Goal: Task Accomplishment & Management: Manage account settings

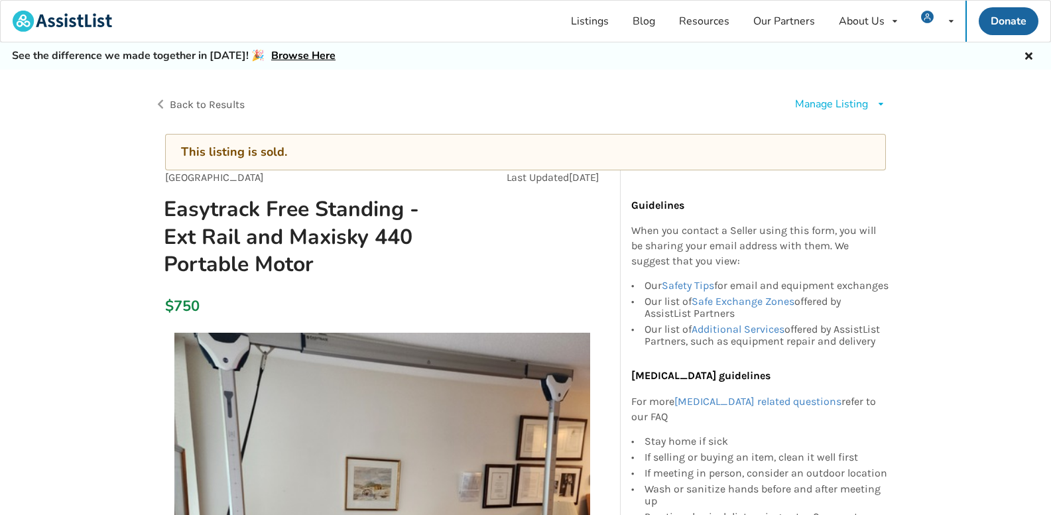
click at [880, 105] on icon at bounding box center [881, 104] width 10 height 8
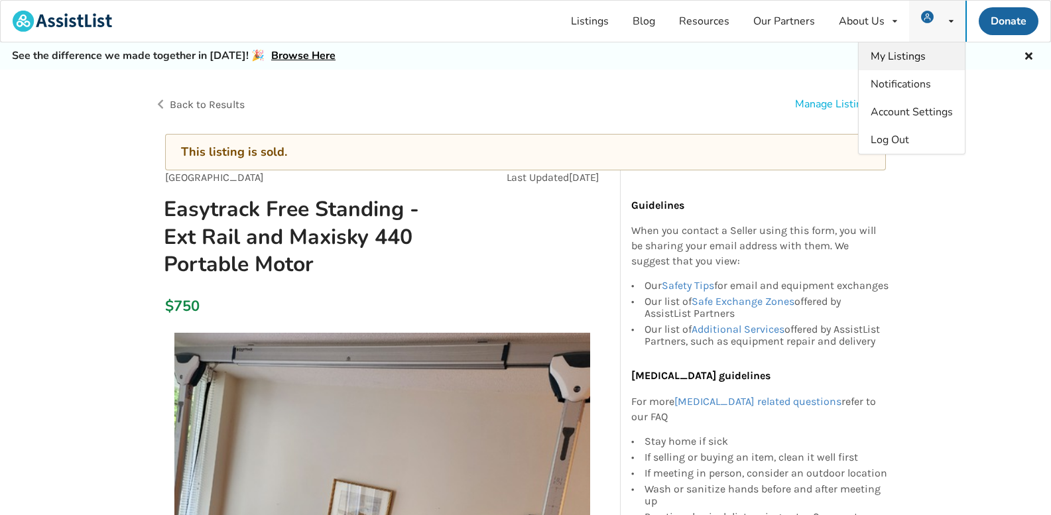
click at [908, 57] on span "My Listings" at bounding box center [897, 56] width 55 height 15
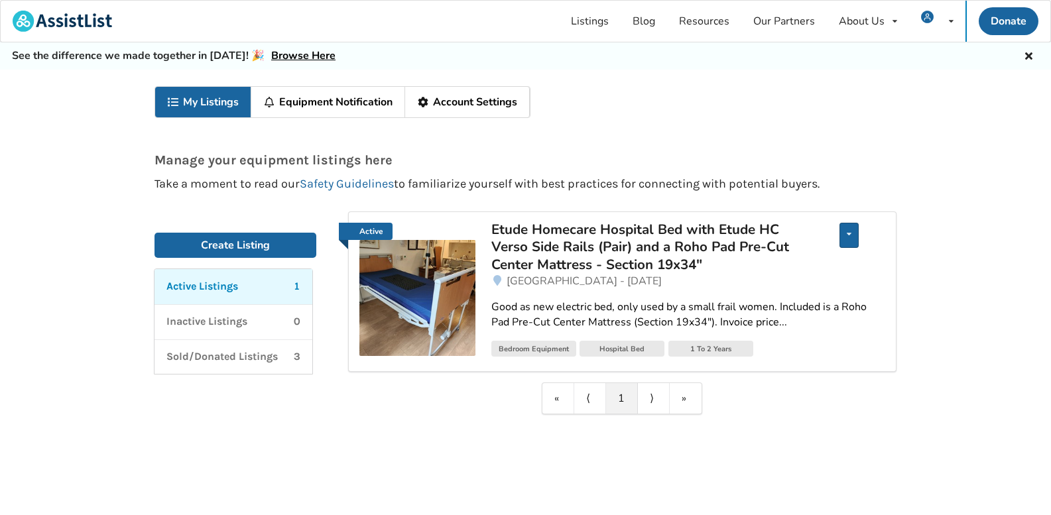
click at [851, 235] on div "Edit listing Renew listing Mark as Sold Delete listing" at bounding box center [848, 235] width 19 height 25
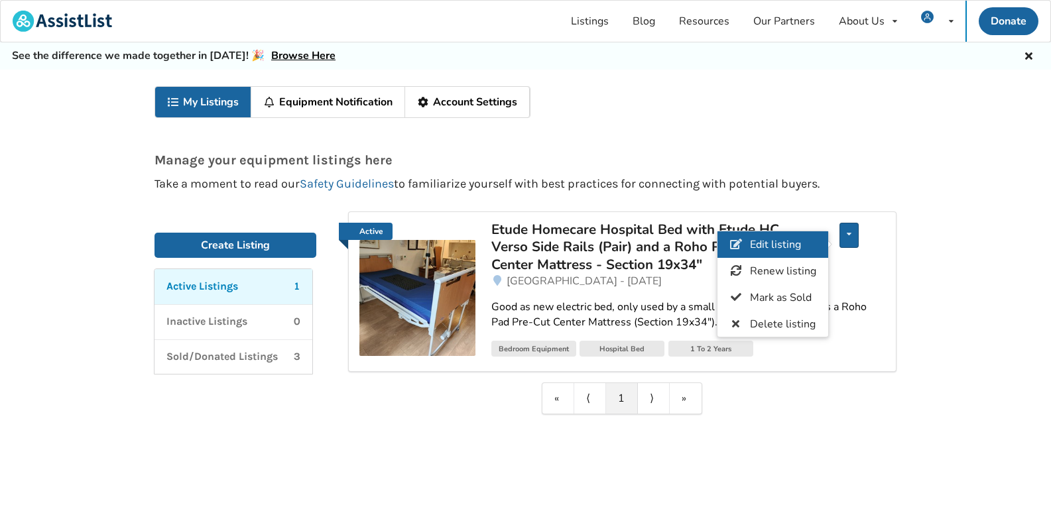
click at [796, 244] on span "Edit listing" at bounding box center [775, 244] width 51 height 15
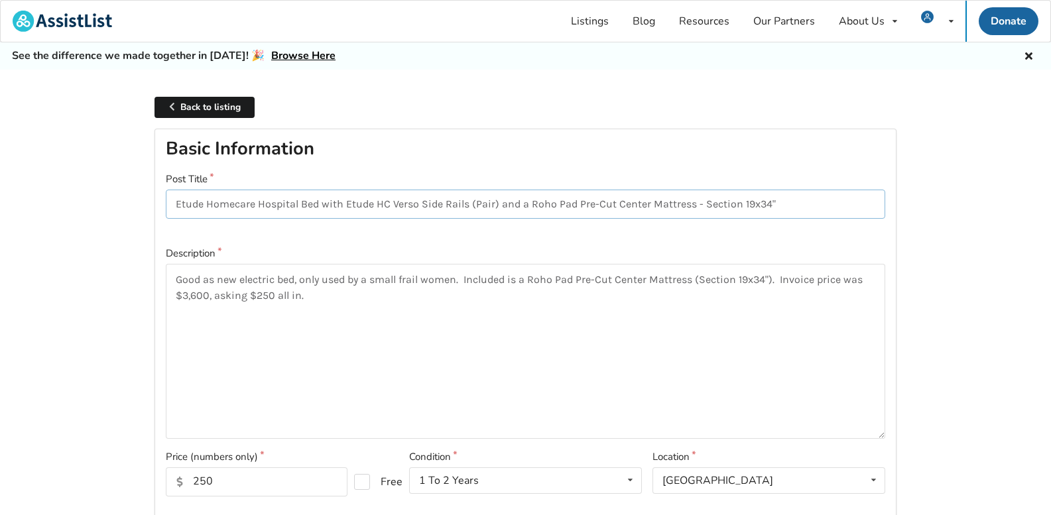
drag, startPoint x: 177, startPoint y: 204, endPoint x: 772, endPoint y: 227, distance: 595.8
click at [772, 227] on div "Post Title Etude Homecare Hospital Bed with Etude HC Verso Side Rails (Pair) an…" at bounding box center [525, 204] width 719 height 64
